Goal: Find specific page/section: Find specific page/section

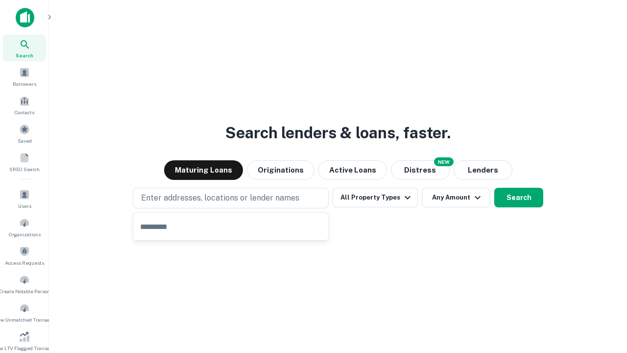
type input "**********"
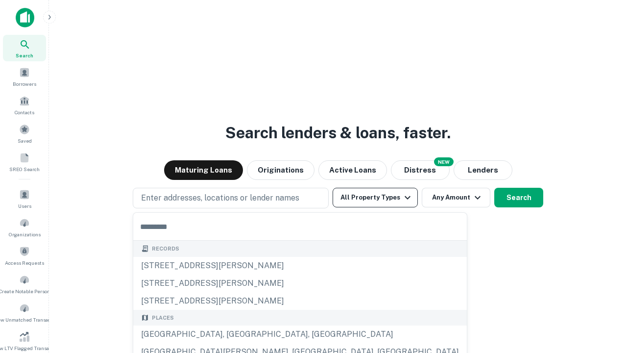
click at [375, 198] on button "All Property Types" at bounding box center [375, 198] width 85 height 20
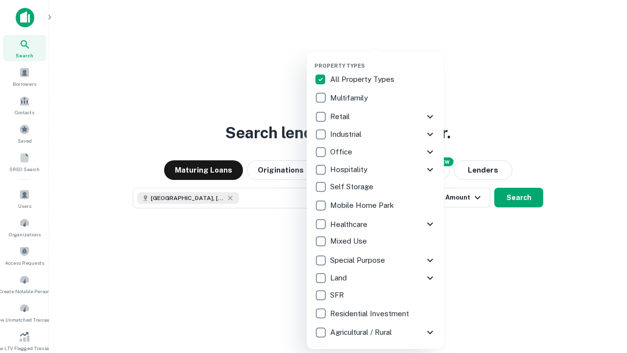
click at [383, 59] on button "button" at bounding box center [383, 59] width 137 height 0
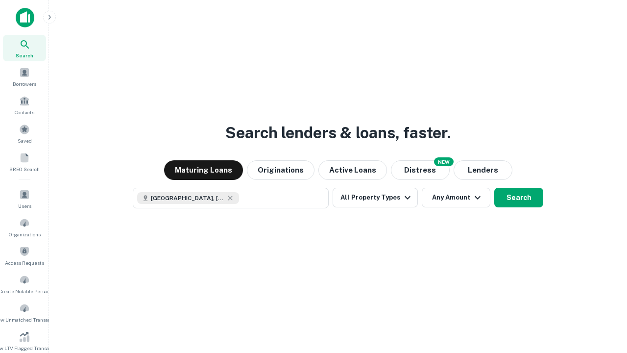
scroll to position [16, 0]
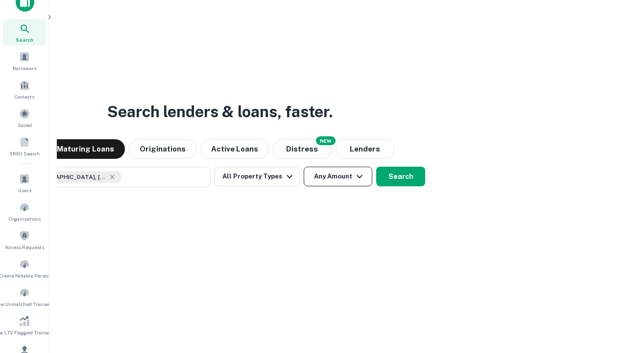
click at [304, 167] on button "Any Amount" at bounding box center [338, 177] width 69 height 20
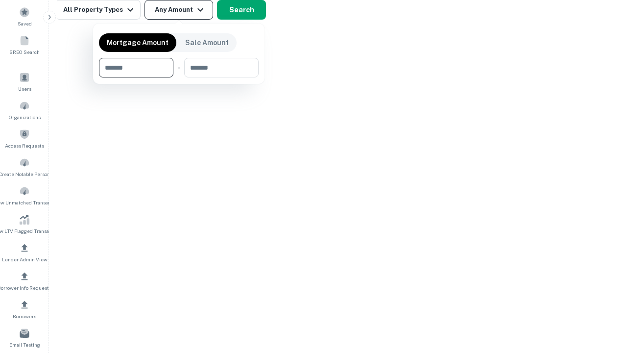
type input "*******"
click at [179, 77] on button "button" at bounding box center [179, 77] width 160 height 0
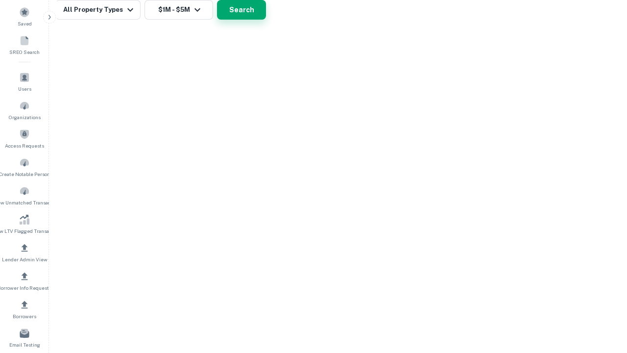
click at [266, 20] on button "Search" at bounding box center [241, 10] width 49 height 20
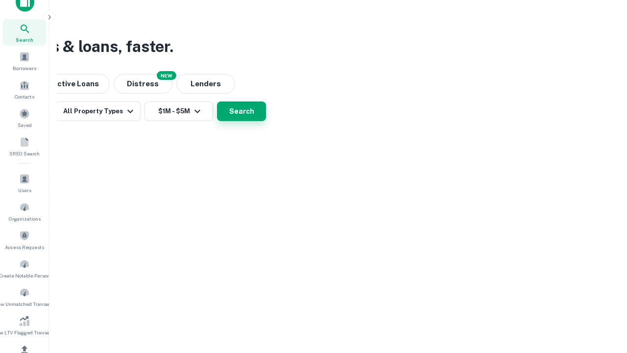
scroll to position [0, 181]
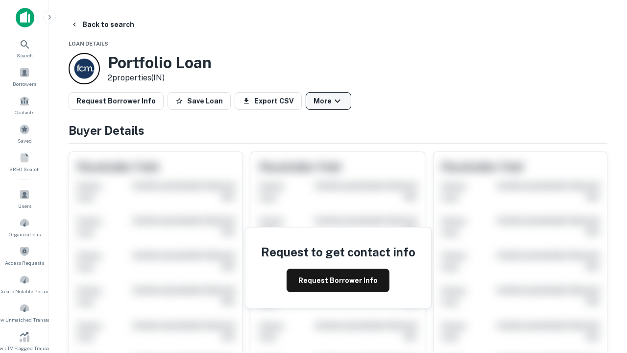
click at [328, 101] on button "More" at bounding box center [329, 101] width 46 height 18
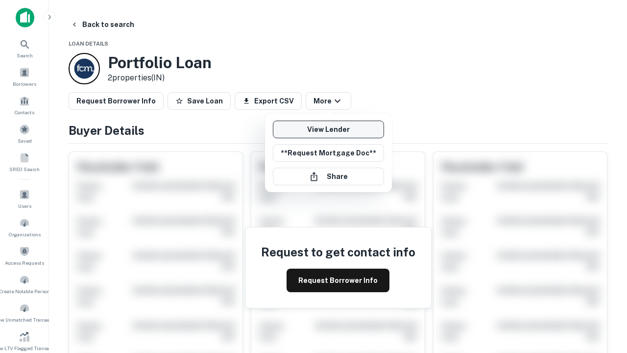
click at [328, 129] on link "View Lender" at bounding box center [328, 130] width 111 height 18
